Goal: Find specific page/section: Find specific page/section

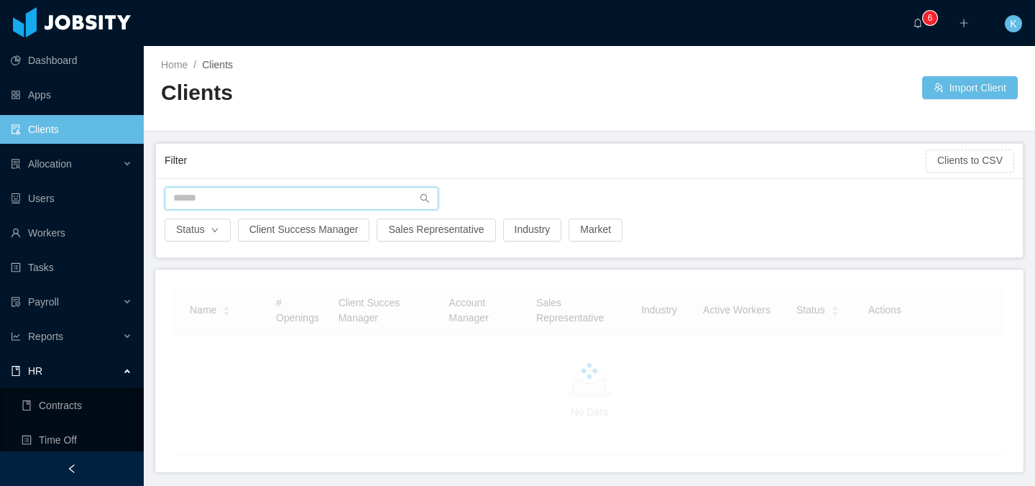
click at [310, 198] on input "text" at bounding box center [302, 198] width 274 height 23
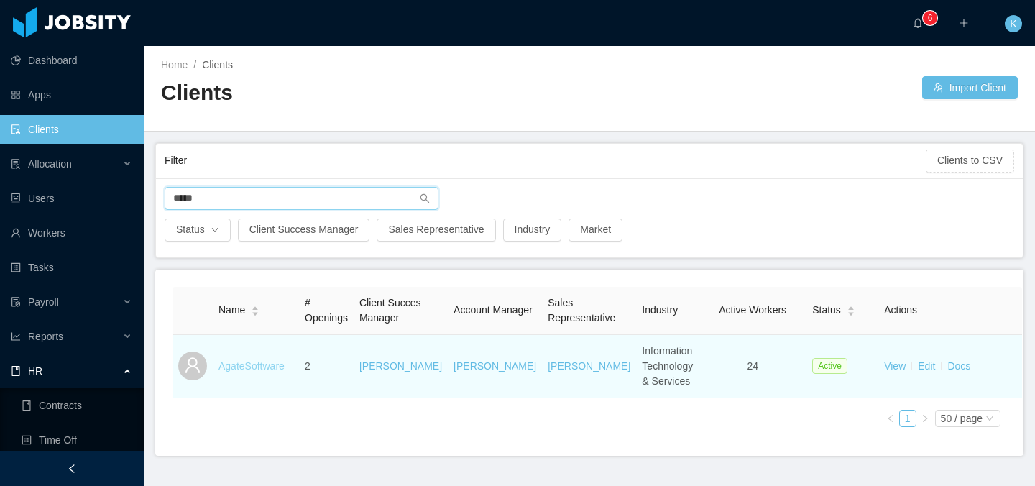
type input "*****"
click at [248, 372] on link "AgateSoftware" at bounding box center [252, 366] width 66 height 12
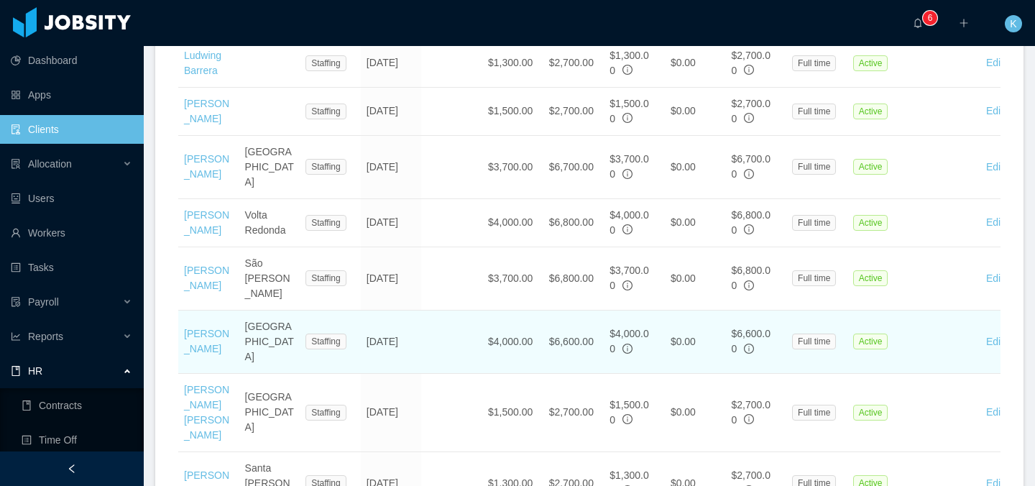
scroll to position [1457, 0]
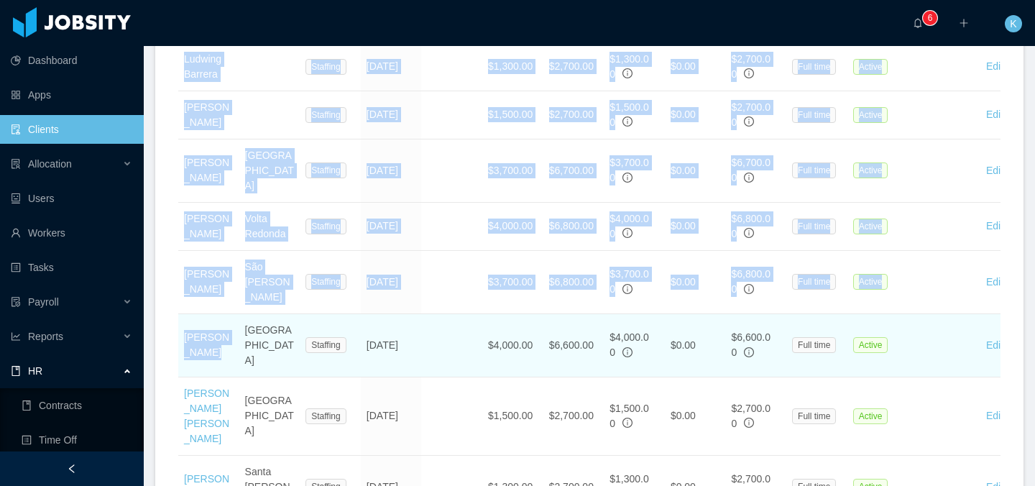
drag, startPoint x: 228, startPoint y: 333, endPoint x: 178, endPoint y: 313, distance: 53.9
click at [178, 314] on td "[PERSON_NAME]" at bounding box center [208, 345] width 61 height 63
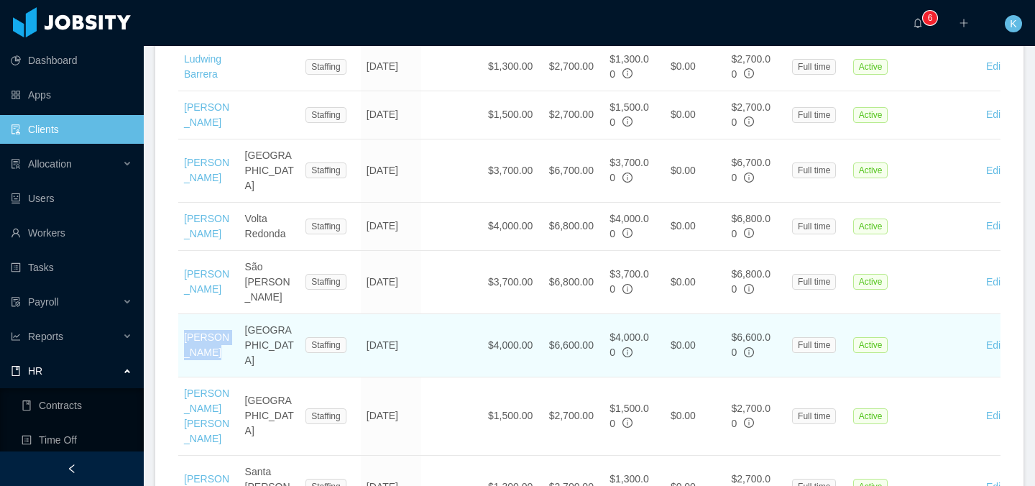
drag, startPoint x: 183, startPoint y: 317, endPoint x: 222, endPoint y: 327, distance: 40.1
click at [222, 327] on td "[PERSON_NAME]" at bounding box center [208, 345] width 61 height 63
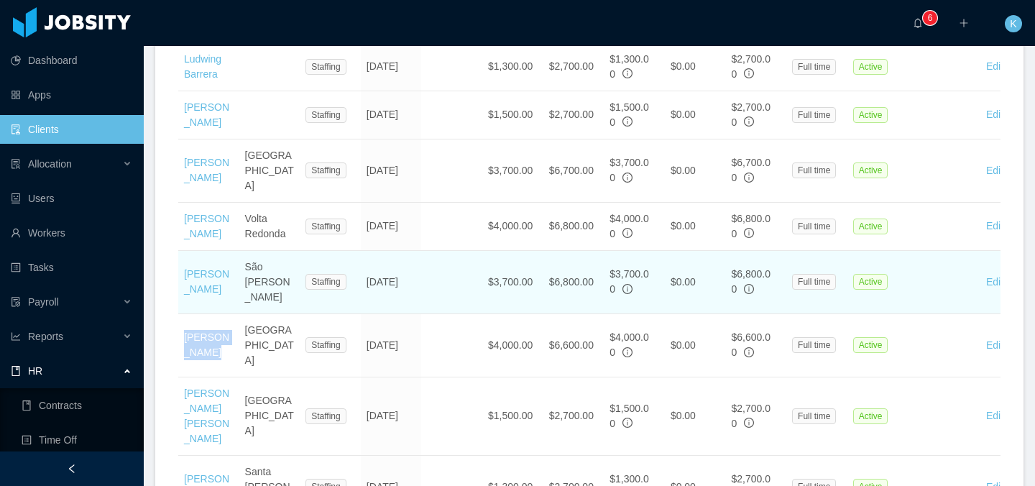
copy link "[PERSON_NAME]"
drag, startPoint x: 178, startPoint y: 252, endPoint x: 214, endPoint y: 281, distance: 46.6
click at [208, 282] on td "[PERSON_NAME]" at bounding box center [208, 282] width 61 height 63
drag, startPoint x: 193, startPoint y: 280, endPoint x: 185, endPoint y: 257, distance: 24.3
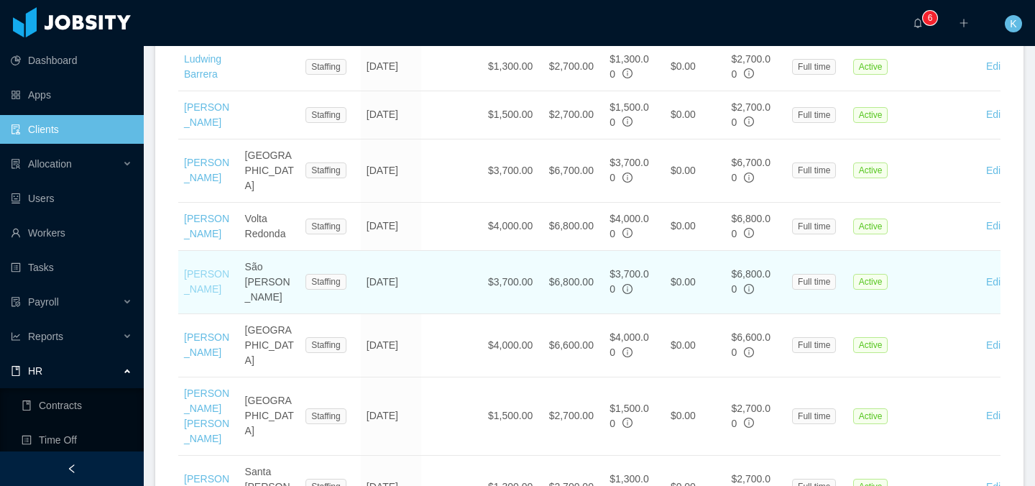
click at [185, 257] on td "[PERSON_NAME]" at bounding box center [208, 282] width 61 height 63
copy link "[PERSON_NAME]"
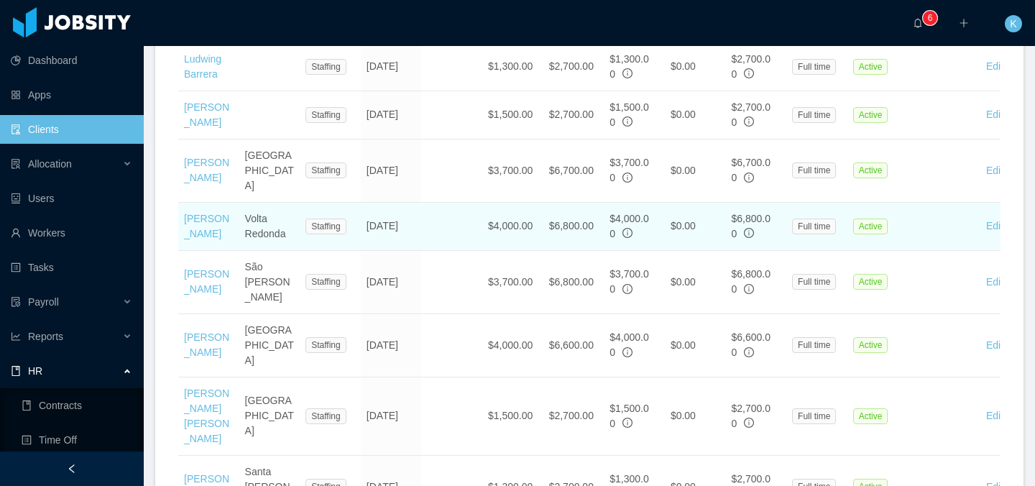
drag, startPoint x: 226, startPoint y: 221, endPoint x: 183, endPoint y: 207, distance: 45.2
click at [183, 207] on td "[PERSON_NAME]" at bounding box center [208, 227] width 61 height 48
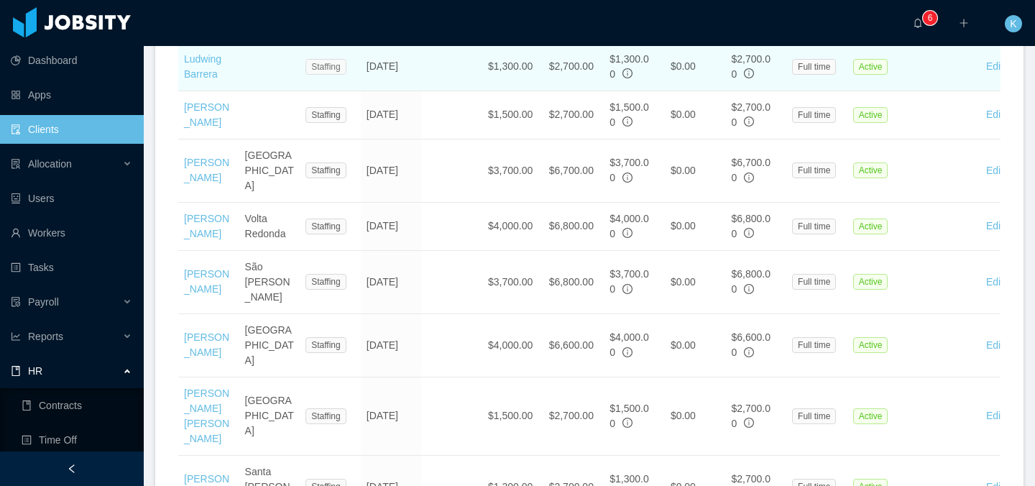
copy link "[PERSON_NAME]"
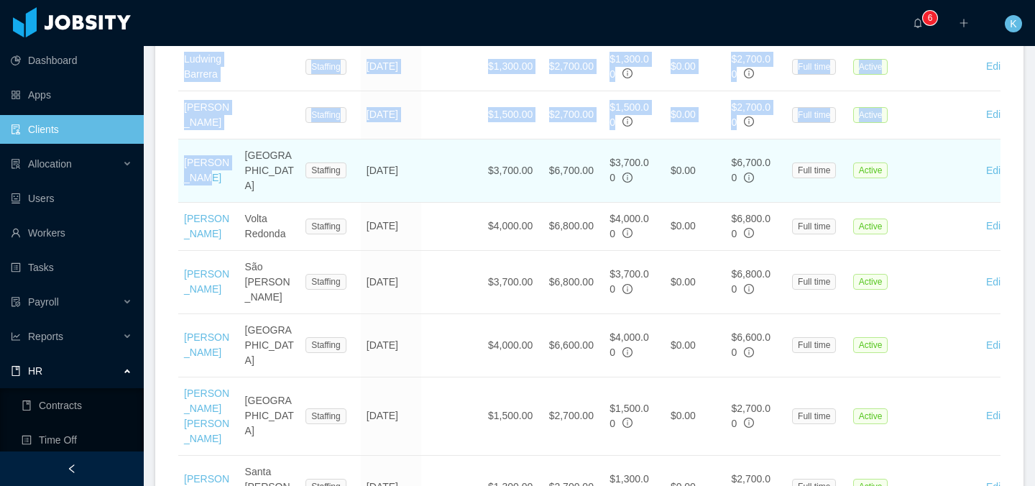
drag, startPoint x: 172, startPoint y: 152, endPoint x: 215, endPoint y: 169, distance: 46.2
click at [221, 171] on td "[PERSON_NAME]" at bounding box center [208, 170] width 61 height 63
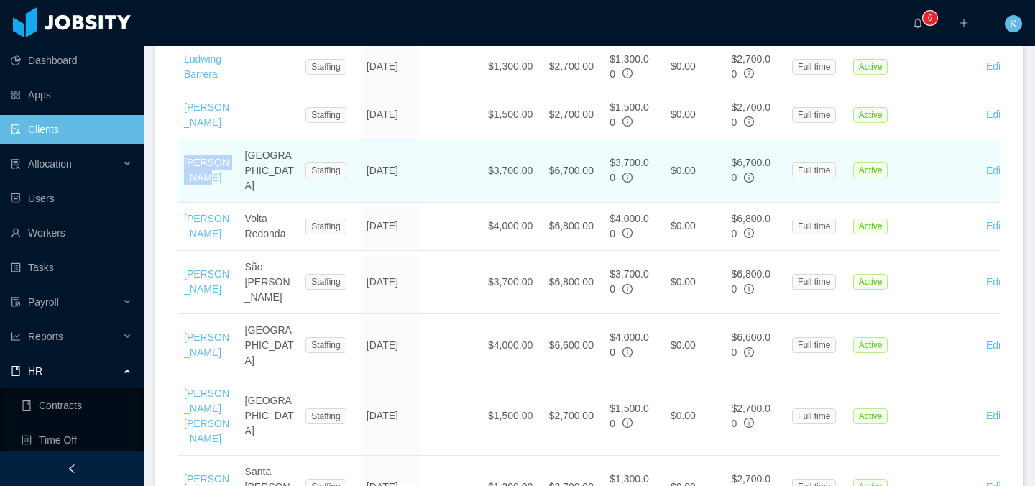
drag, startPoint x: 219, startPoint y: 173, endPoint x: 183, endPoint y: 158, distance: 39.0
click at [183, 158] on td "[PERSON_NAME]" at bounding box center [208, 170] width 61 height 63
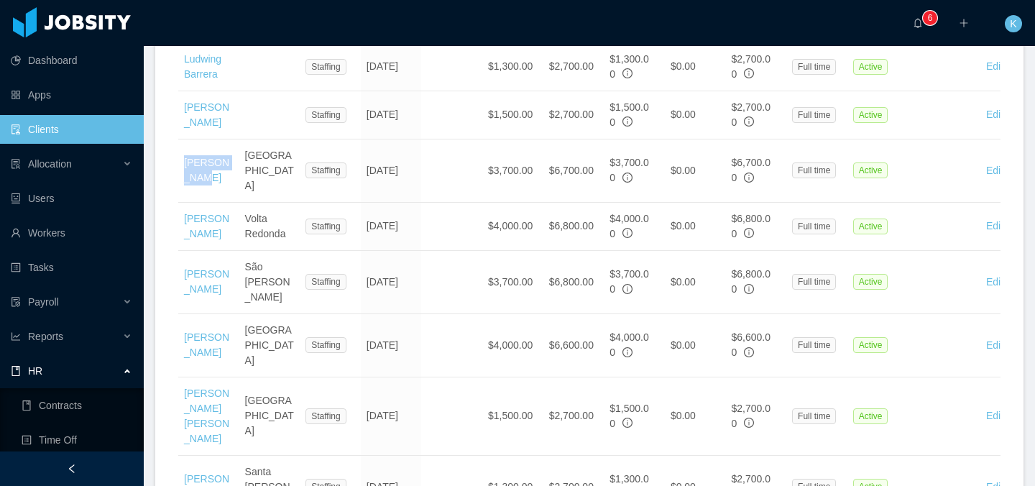
copy link "[PERSON_NAME]"
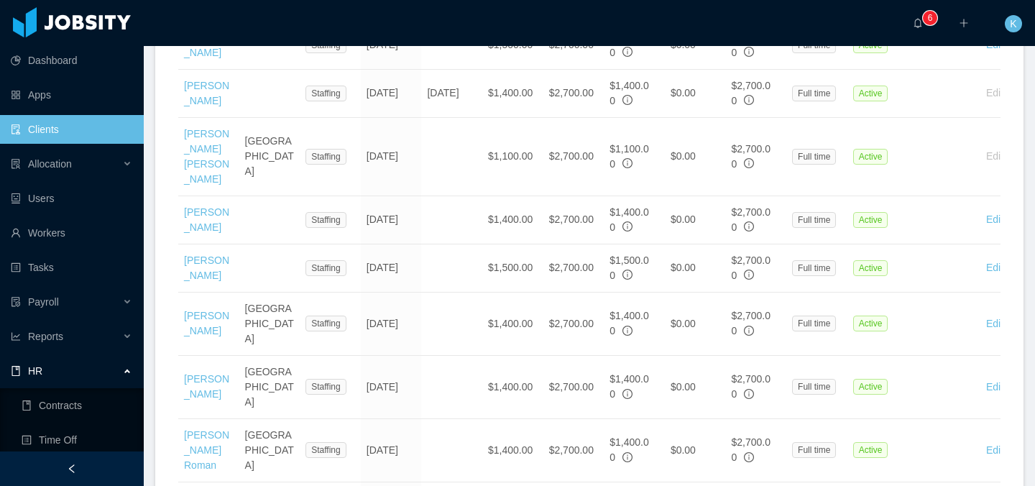
scroll to position [500, 0]
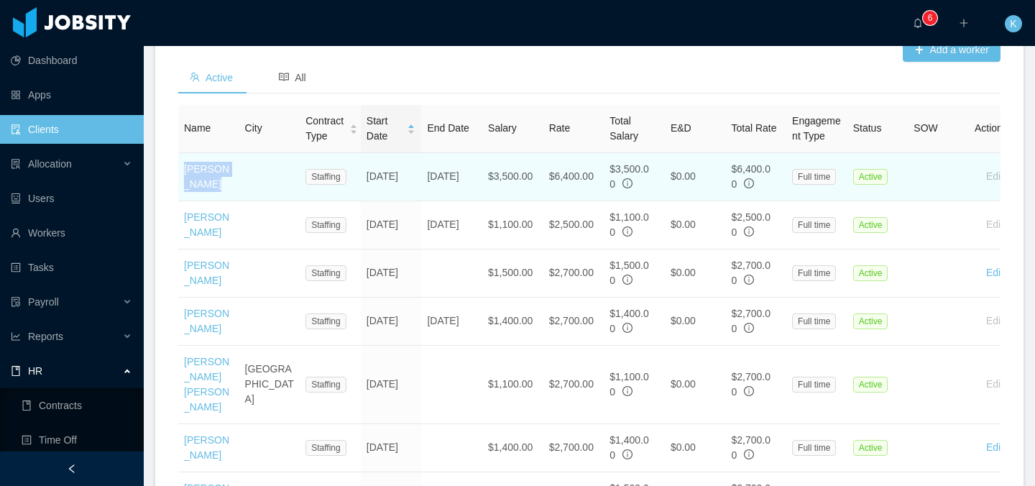
drag, startPoint x: 243, startPoint y: 222, endPoint x: 180, endPoint y: 203, distance: 65.5
click at [180, 201] on tr "[PERSON_NAME] Staffing [DATE] [DATE] $3,500.00 $6,400.00 $3,500.00 $0.00 $6,400…" at bounding box center [645, 177] width 935 height 48
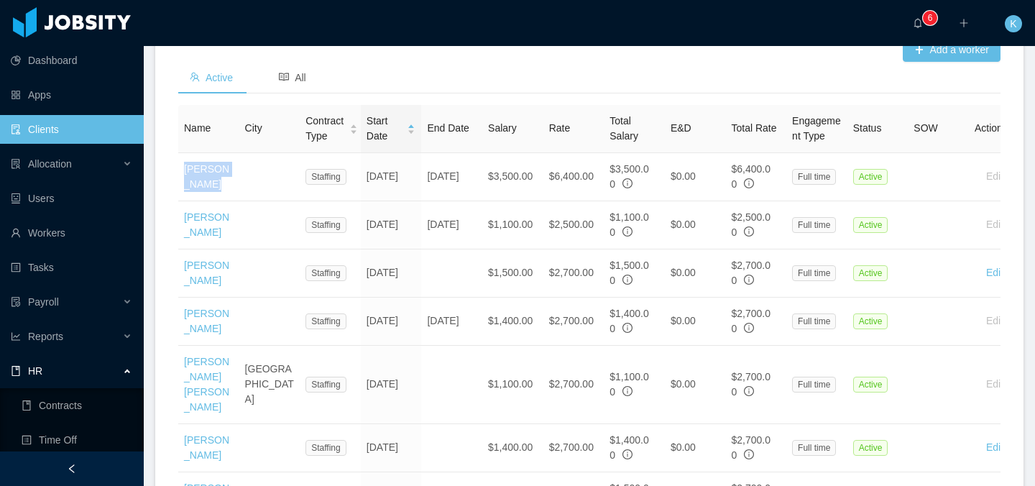
copy link "[PERSON_NAME]"
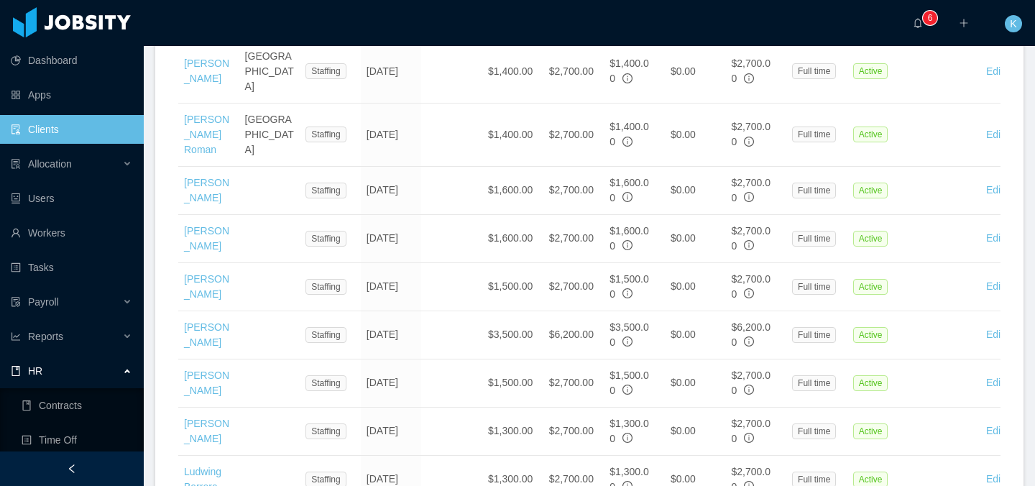
scroll to position [1058, 0]
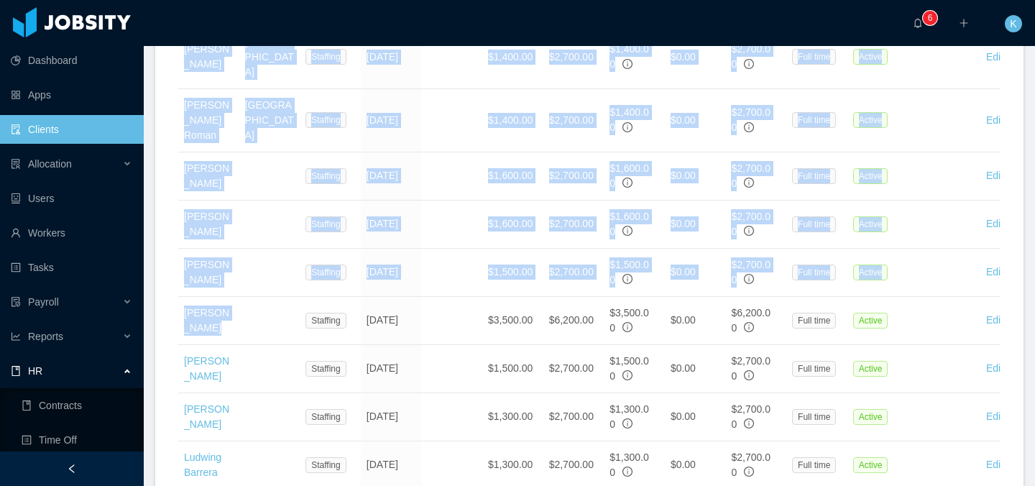
drag, startPoint x: 248, startPoint y: 331, endPoint x: 175, endPoint y: 311, distance: 76.0
click at [175, 311] on div "Add a worker Active All Name City Contract Type Start Date End Date Salary Rate…" at bounding box center [589, 228] width 869 height 1506
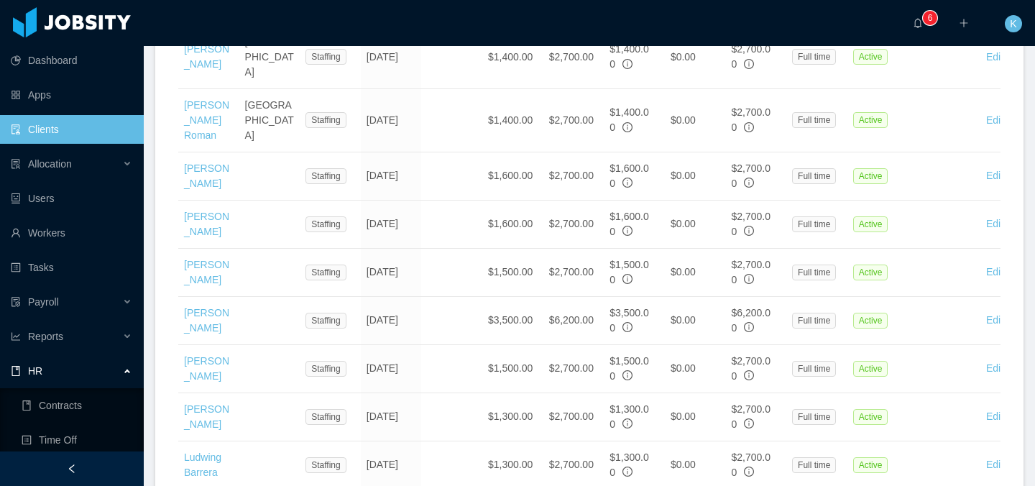
click at [177, 314] on div "Add a worker Active All Name City Contract Type Start Date End Date Salary Rate…" at bounding box center [589, 228] width 869 height 1506
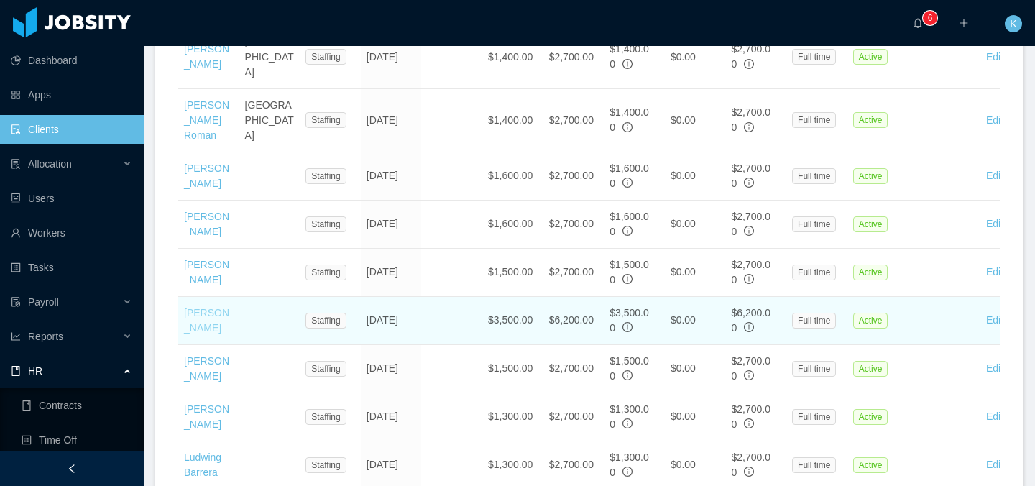
drag, startPoint x: 173, startPoint y: 311, endPoint x: 229, endPoint y: 326, distance: 57.9
click at [229, 326] on div "Add a worker Active All Name City Contract Type Start Date End Date Salary Rate…" at bounding box center [589, 228] width 869 height 1506
click at [249, 325] on td at bounding box center [269, 321] width 61 height 48
drag, startPoint x: 241, startPoint y: 328, endPoint x: 185, endPoint y: 316, distance: 57.2
click at [185, 316] on tr "[PERSON_NAME] Staffing [DATE] $3,500.00 $6,200.00 $3,500.00 $0.00 $6,200.00 Ful…" at bounding box center [645, 321] width 935 height 48
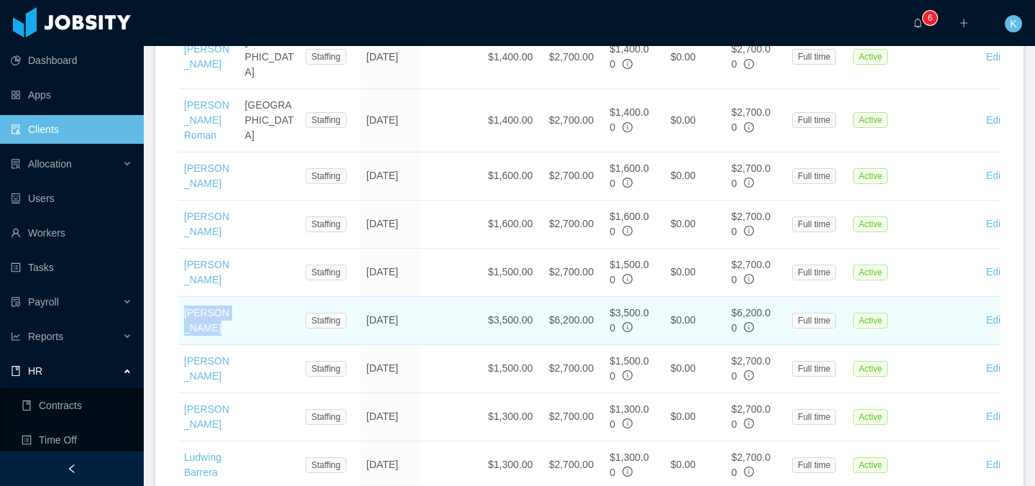
copy link "[PERSON_NAME]"
